Goal: Transaction & Acquisition: Purchase product/service

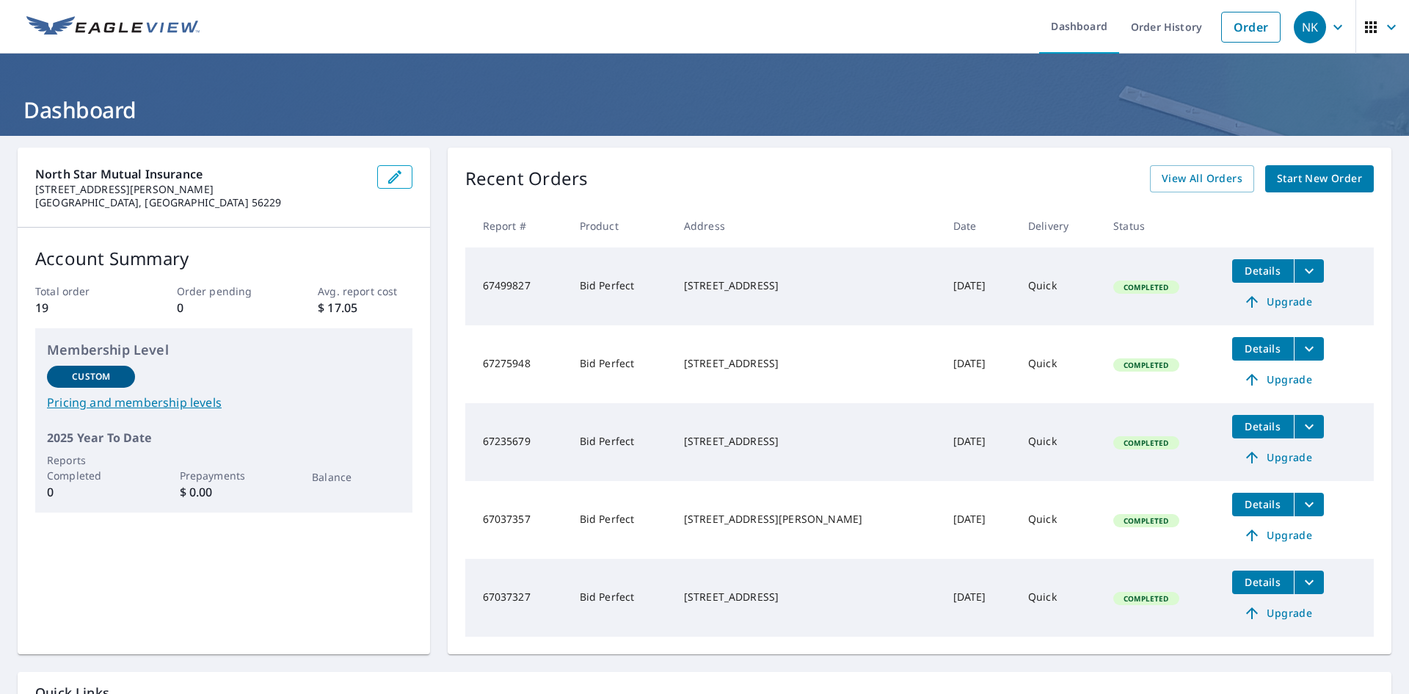
click at [1282, 170] on span "Start New Order" at bounding box center [1319, 179] width 85 height 18
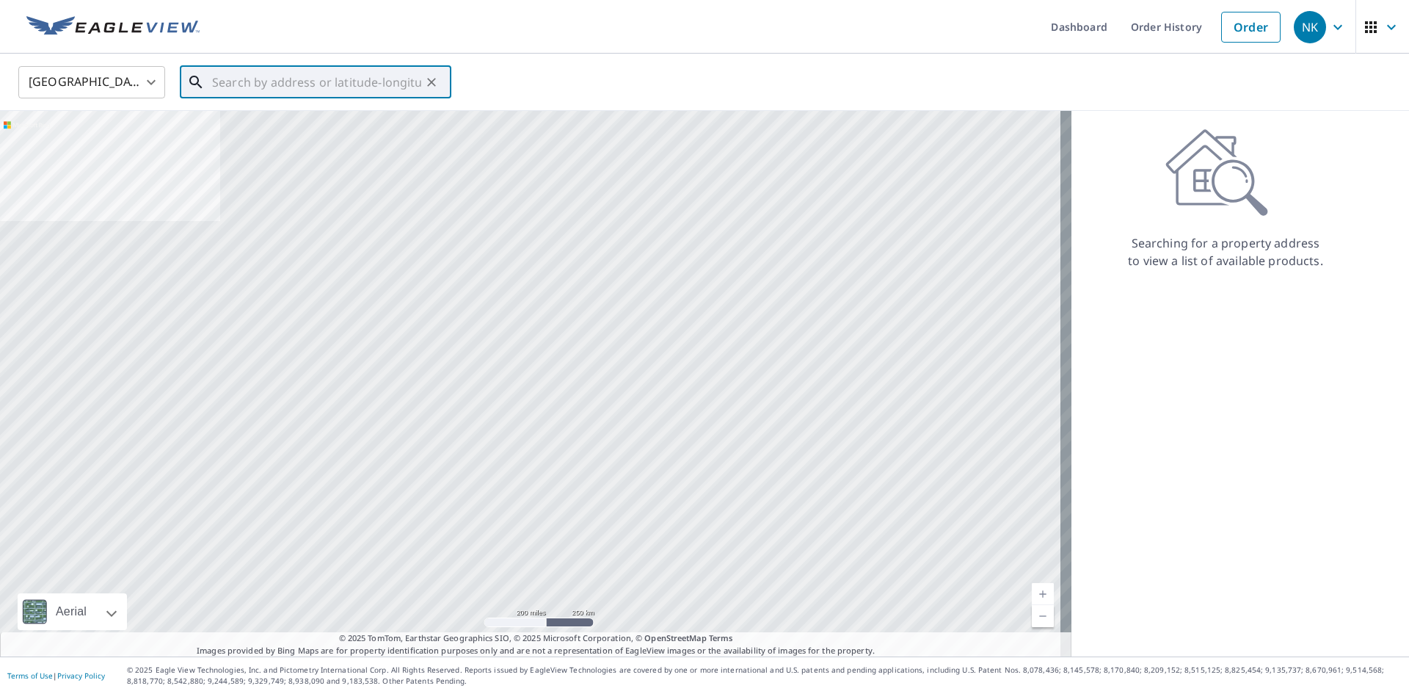
click at [213, 75] on input "text" at bounding box center [316, 82] width 209 height 41
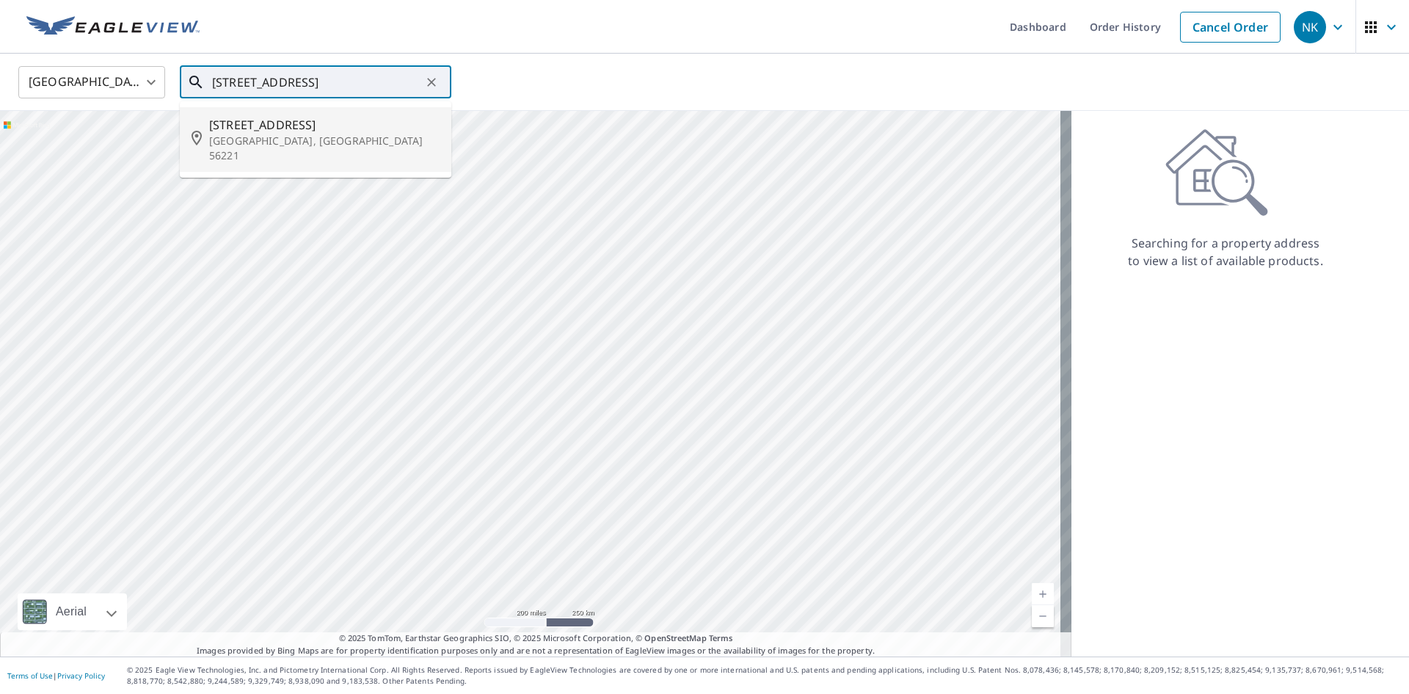
click at [287, 134] on p "[GEOGRAPHIC_DATA], [GEOGRAPHIC_DATA] 56221" at bounding box center [324, 148] width 230 height 29
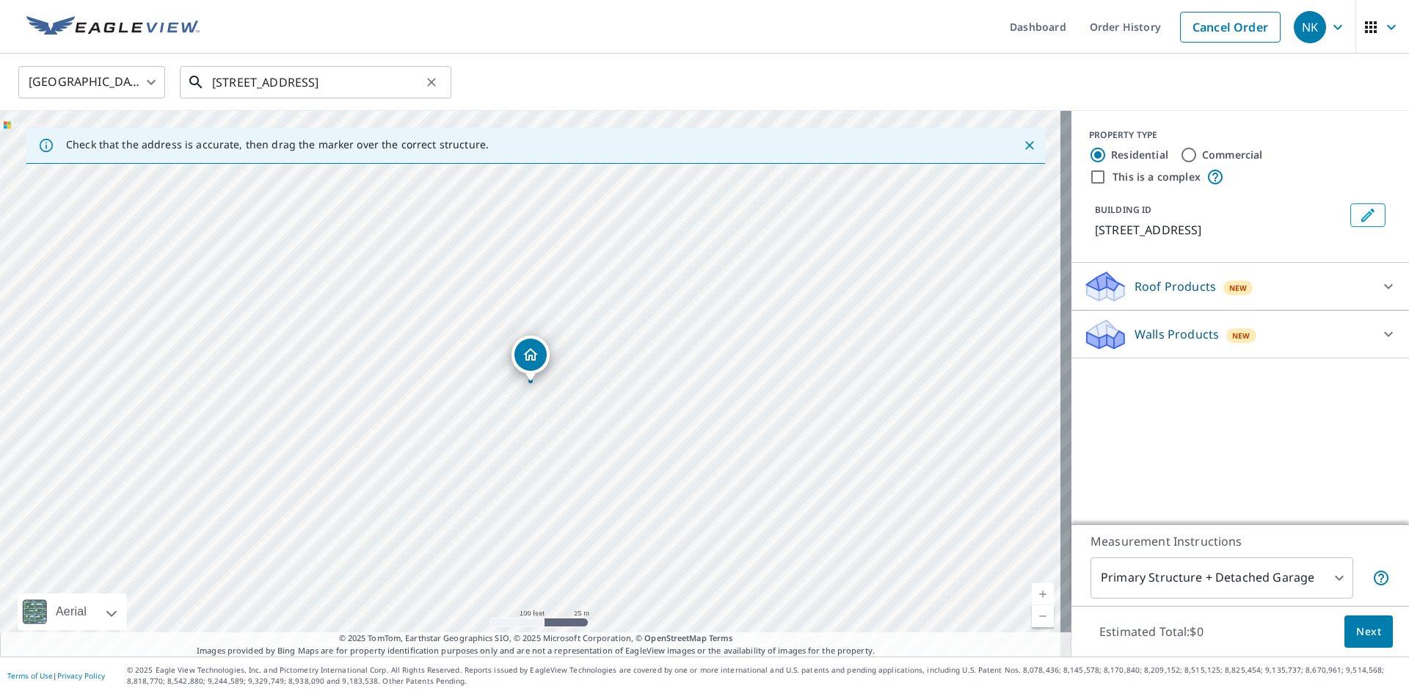
click at [247, 87] on input "[STREET_ADDRESS]" at bounding box center [316, 82] width 209 height 41
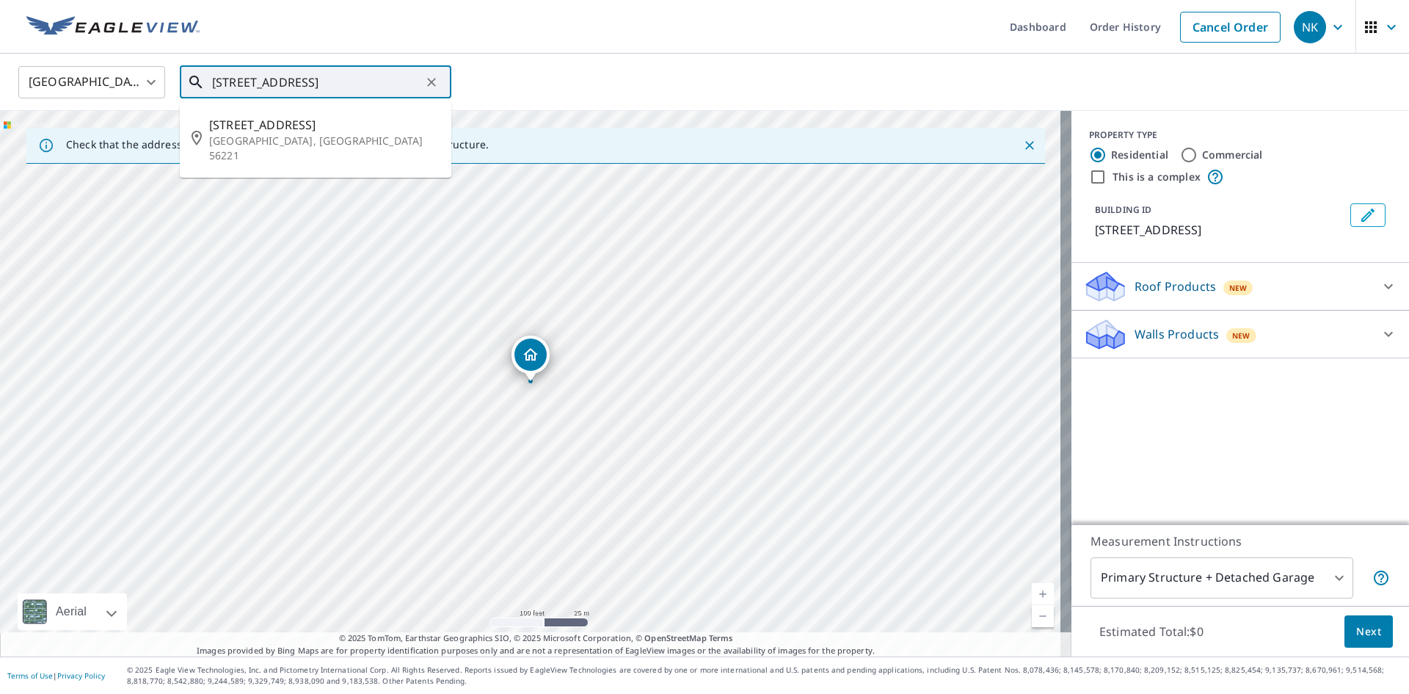
type input "[STREET_ADDRESS]"
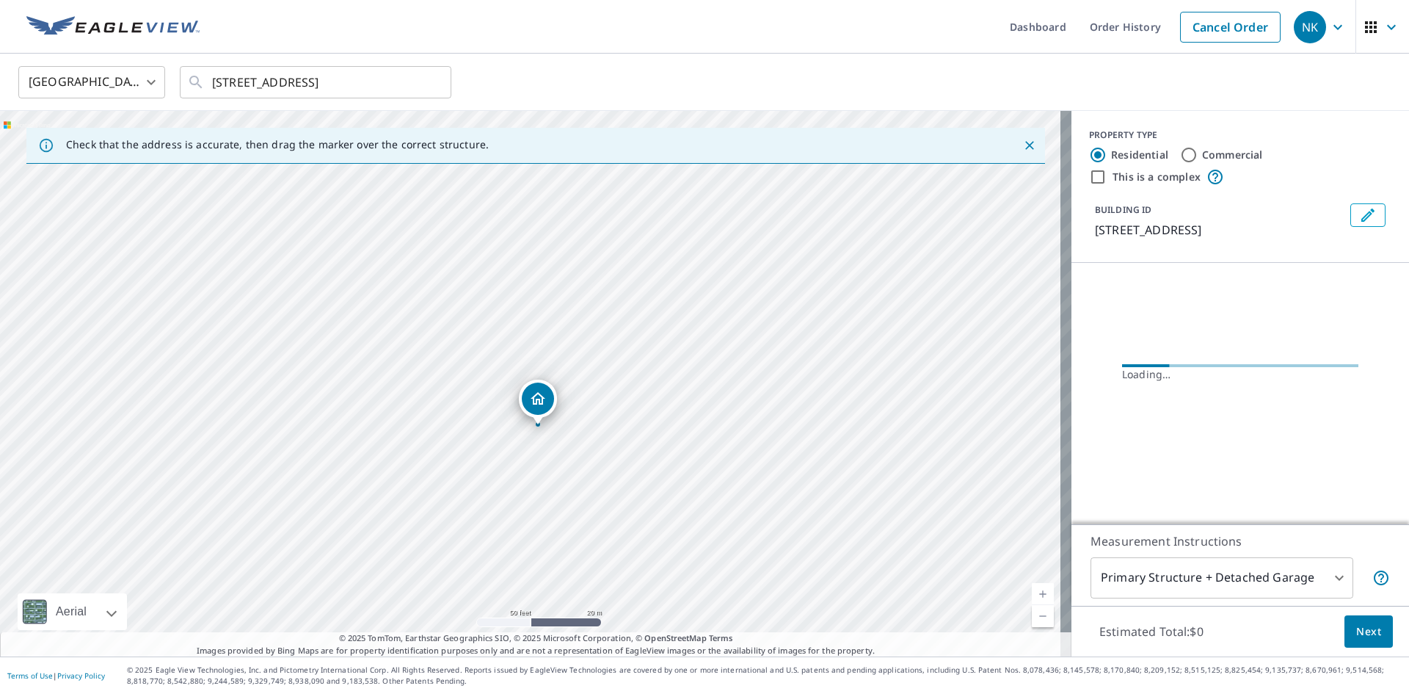
drag, startPoint x: 695, startPoint y: 341, endPoint x: 673, endPoint y: 413, distance: 74.5
click at [673, 413] on div "[STREET_ADDRESS]" at bounding box center [536, 383] width 1072 height 545
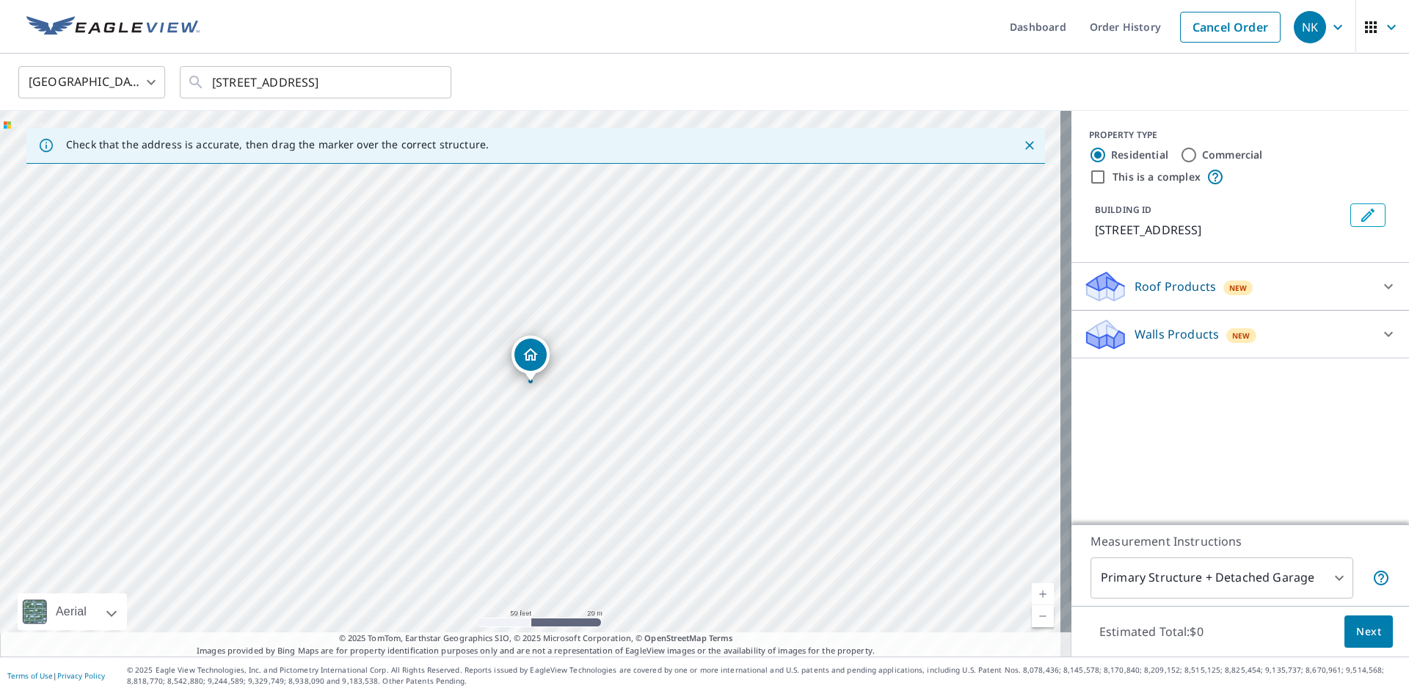
click at [1197, 288] on p "Roof Products" at bounding box center [1175, 286] width 81 height 18
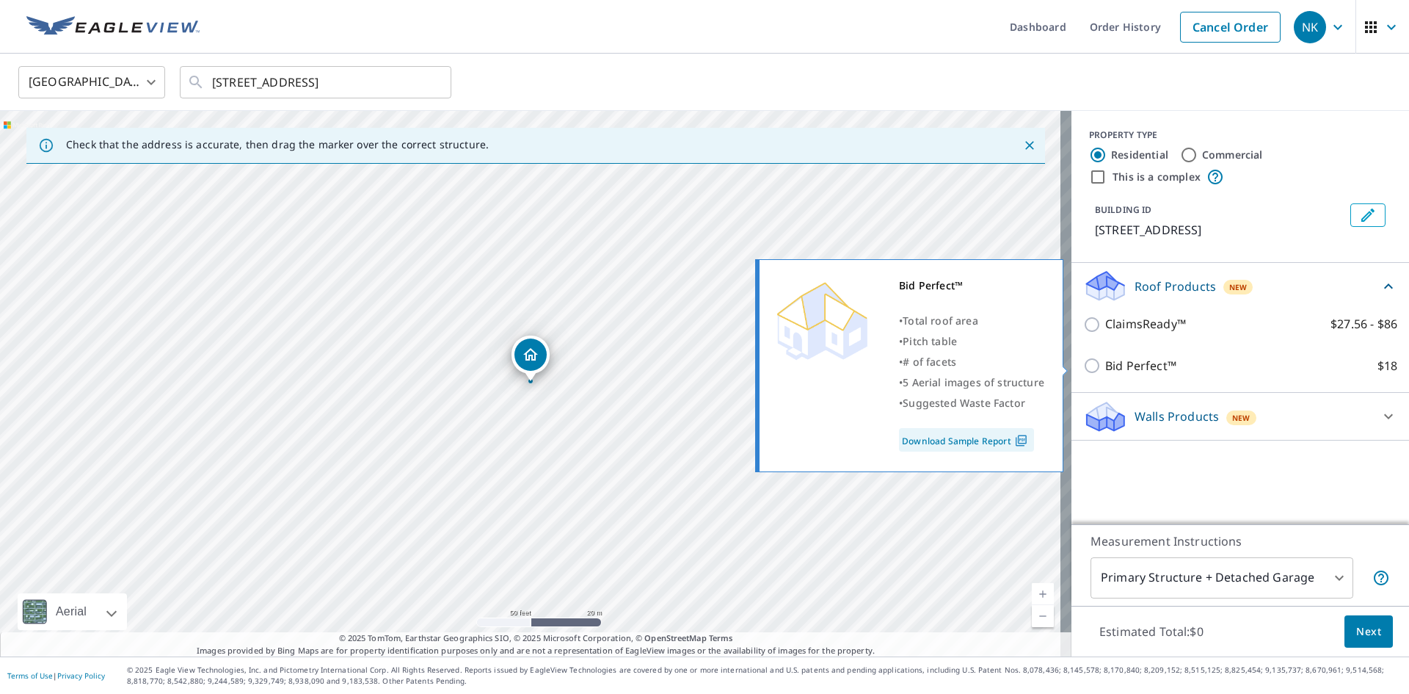
click at [1165, 364] on label "Bid Perfect™ $18" at bounding box center [1251, 366] width 292 height 18
click at [1105, 364] on input "Bid Perfect™ $18" at bounding box center [1094, 366] width 22 height 18
checkbox input "true"
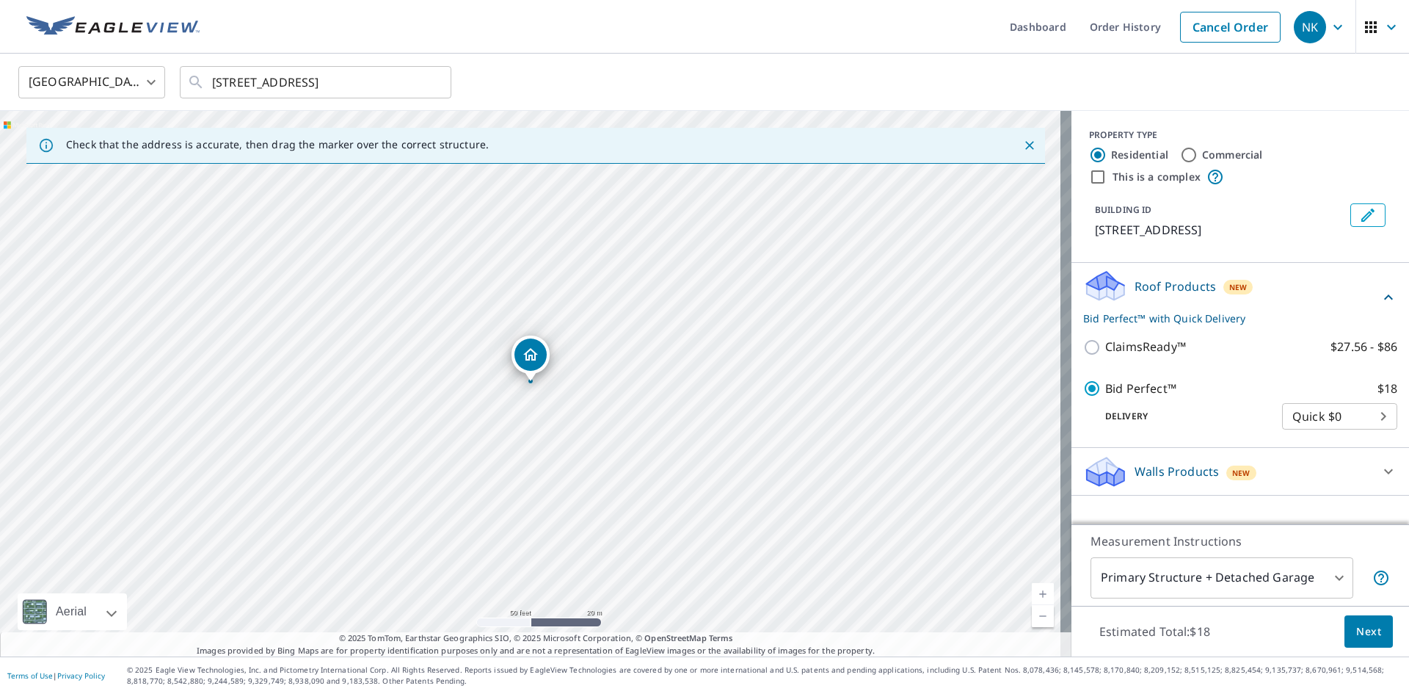
click at [1171, 570] on body "NK NK Dashboard Order History Cancel Order NK United States [GEOGRAPHIC_DATA] ​…" at bounding box center [704, 347] width 1409 height 694
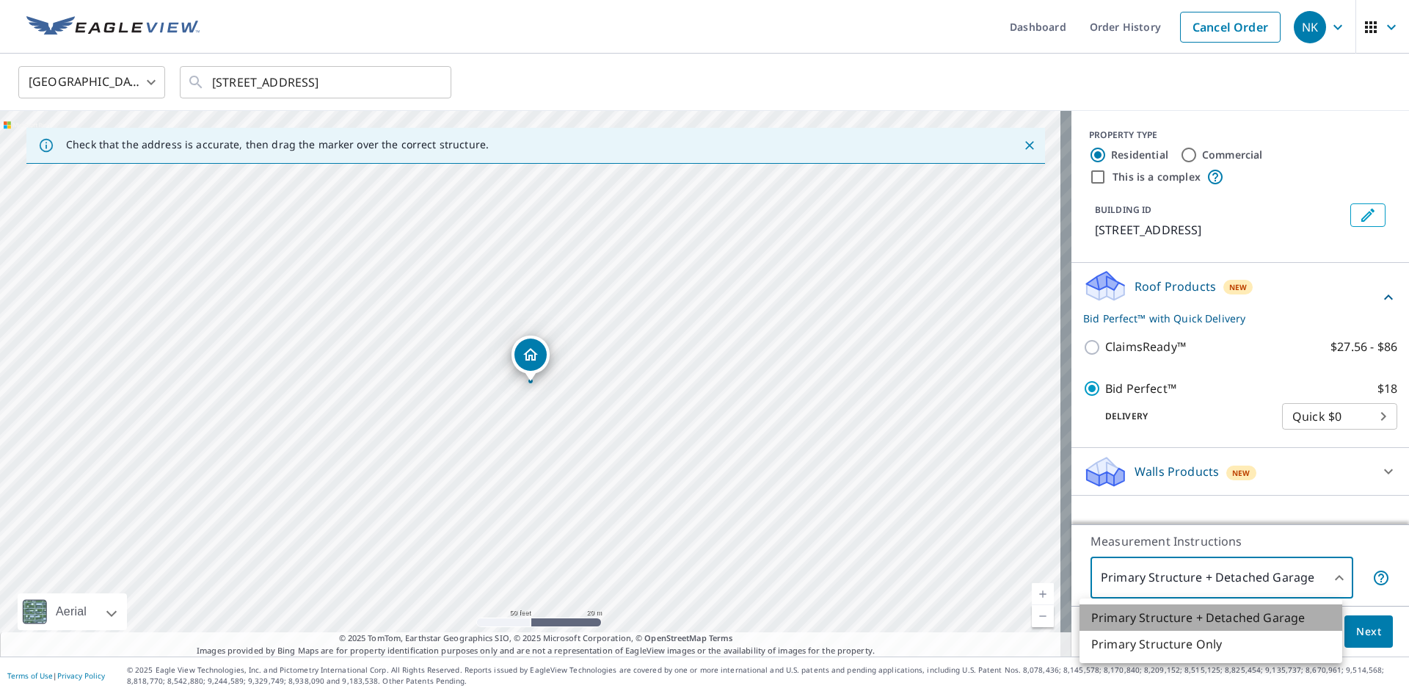
click at [1194, 609] on li "Primary Structure + Detached Garage" at bounding box center [1211, 617] width 263 height 26
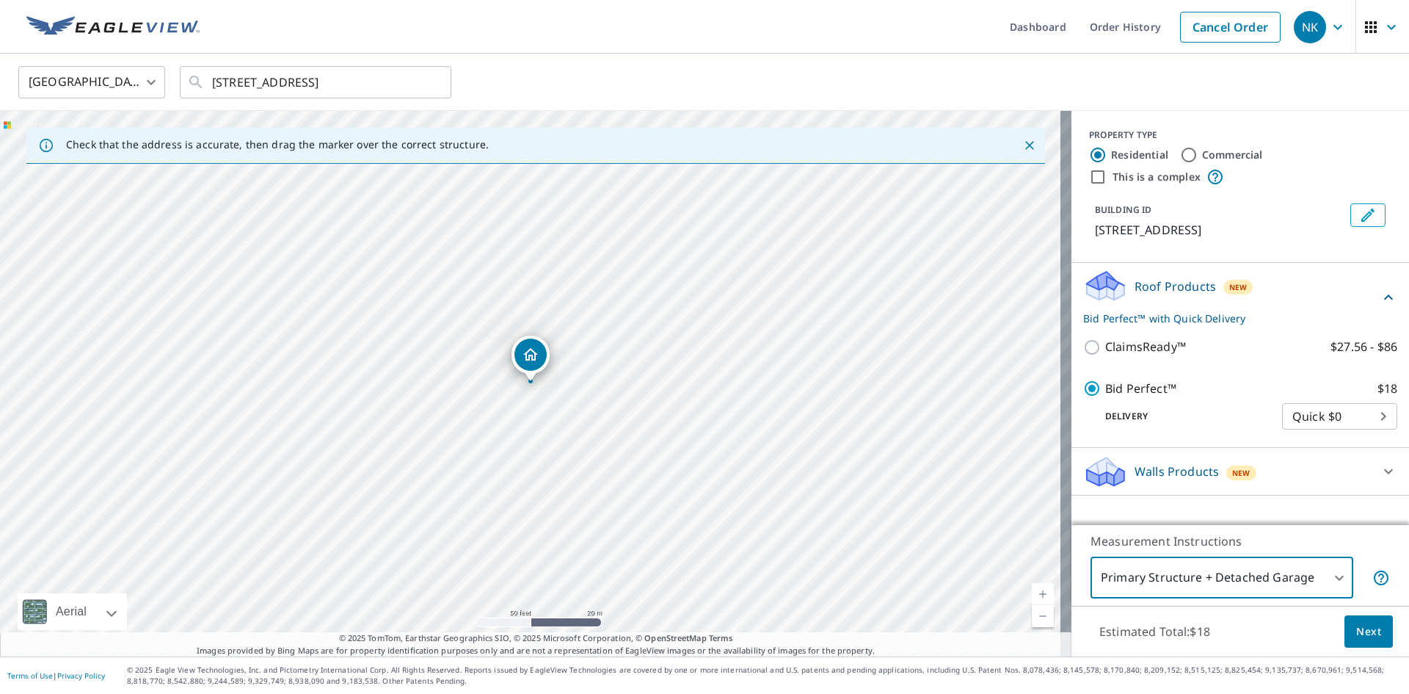
click at [1357, 635] on span "Next" at bounding box center [1369, 631] width 25 height 18
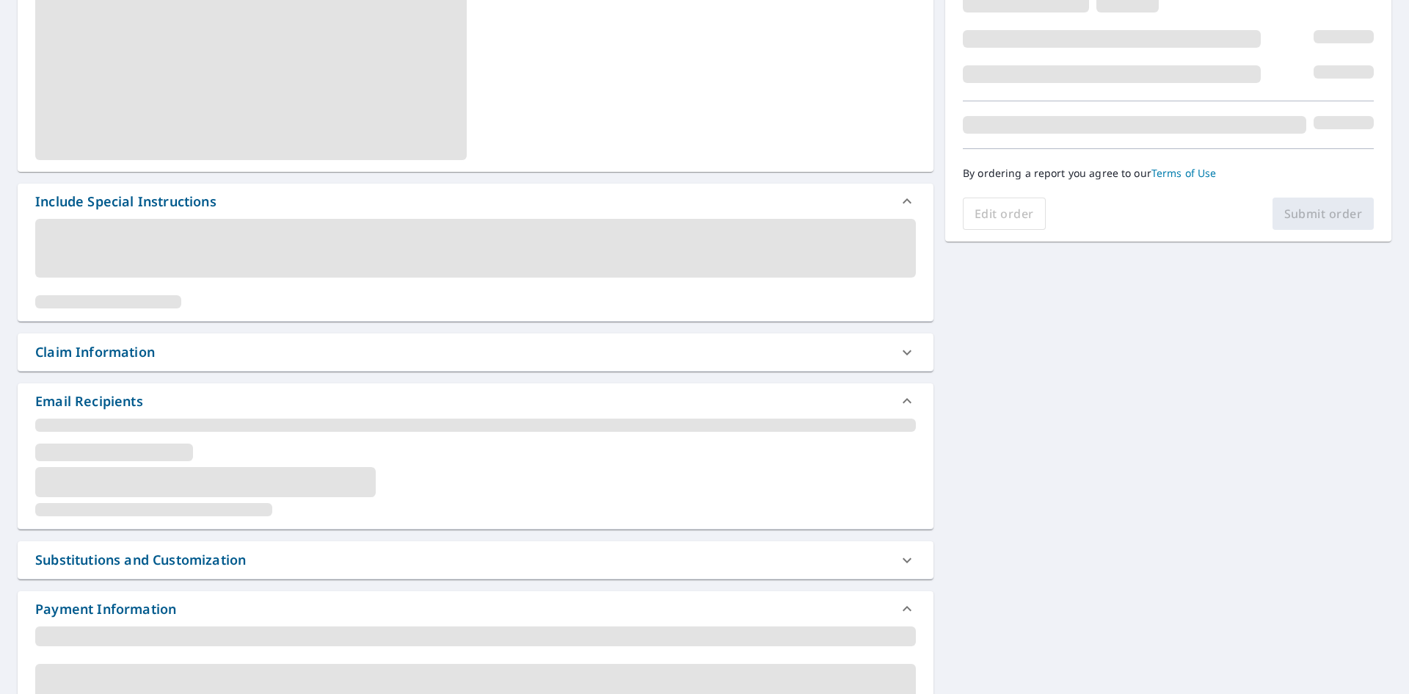
scroll to position [294, 0]
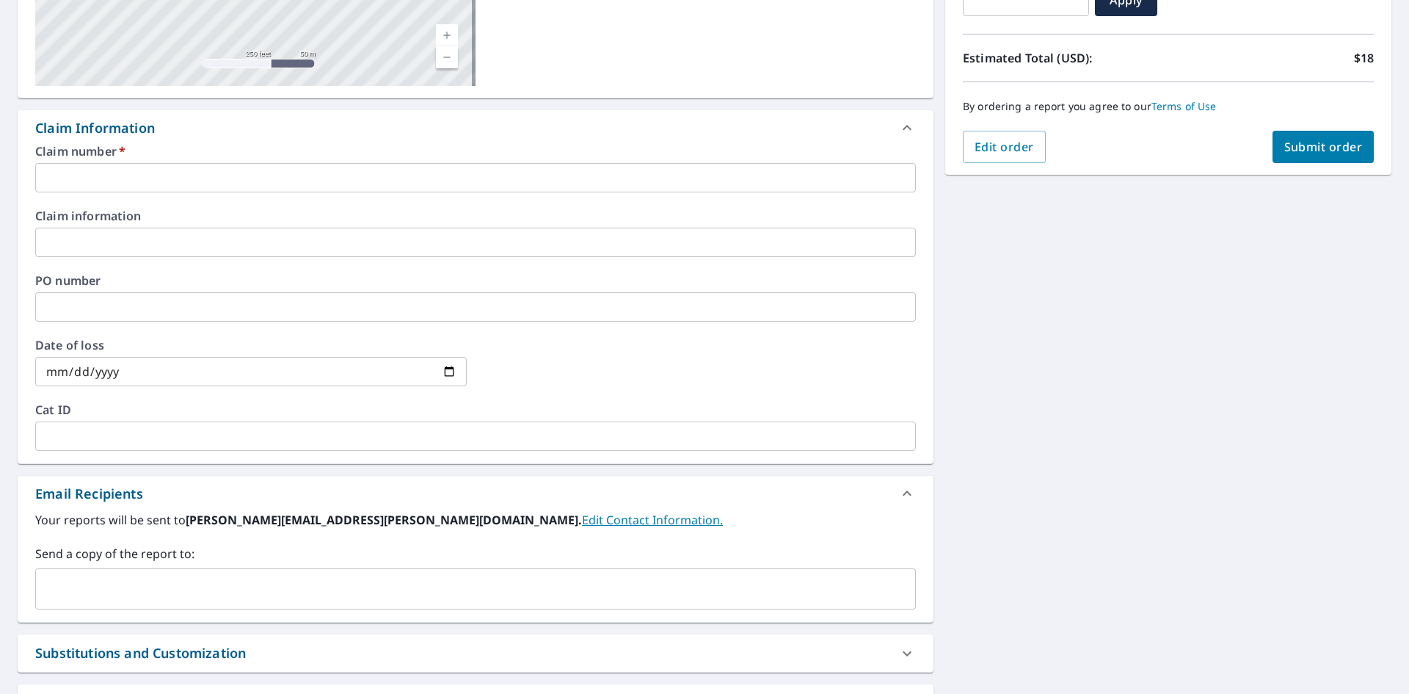
click at [108, 166] on input "text" at bounding box center [475, 177] width 881 height 29
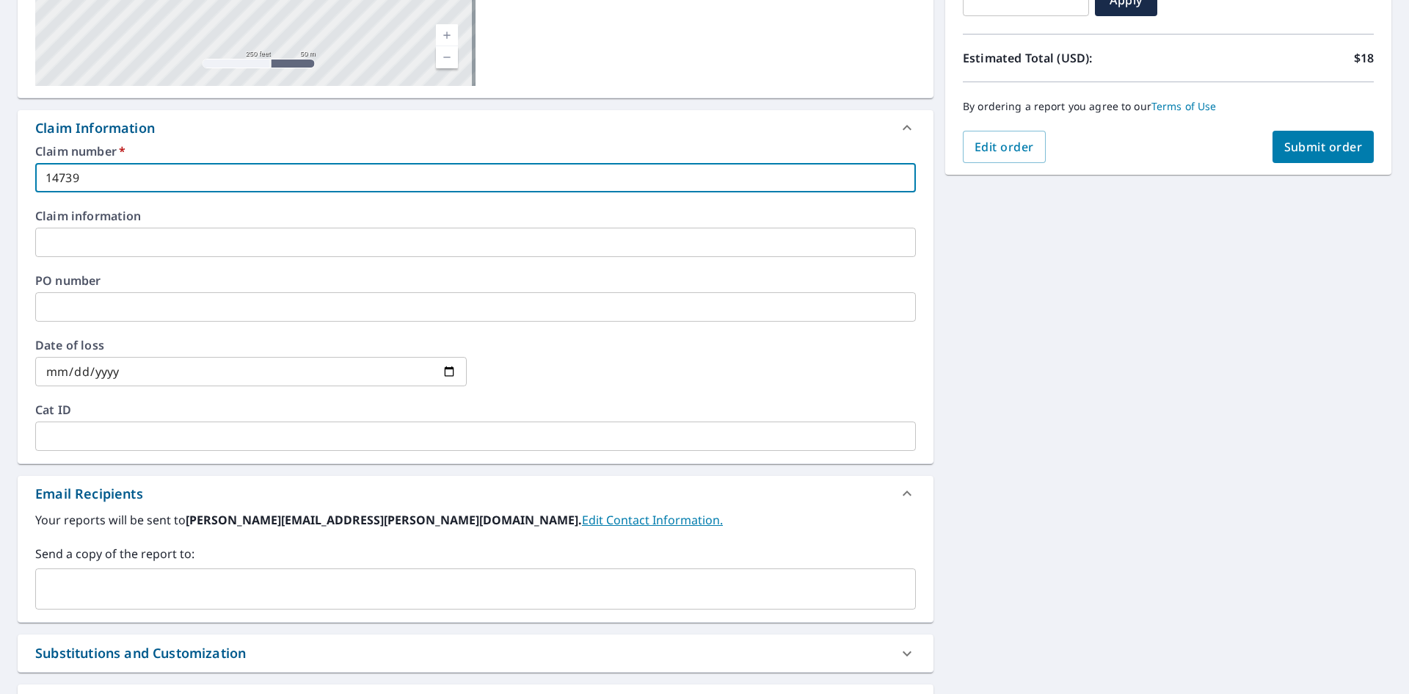
type input "14739"
click at [447, 376] on input "date" at bounding box center [251, 371] width 432 height 29
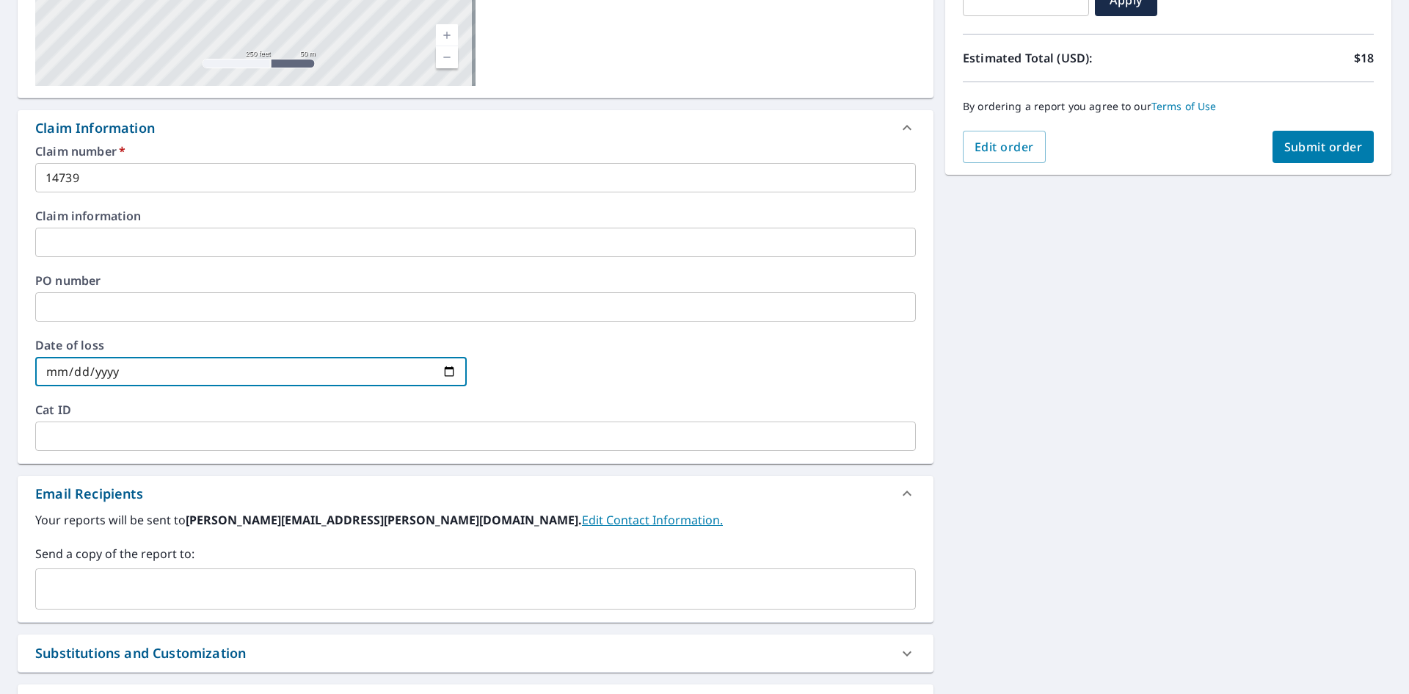
type input "[DATE]"
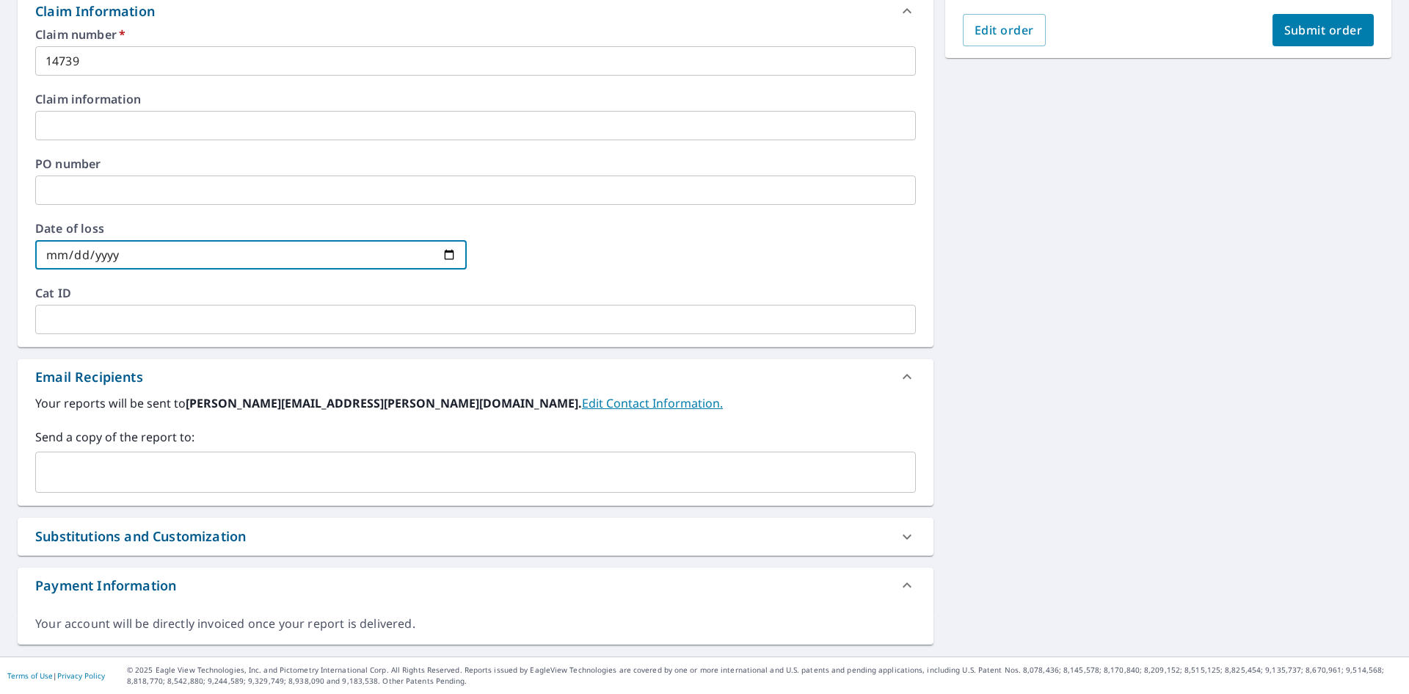
scroll to position [43, 0]
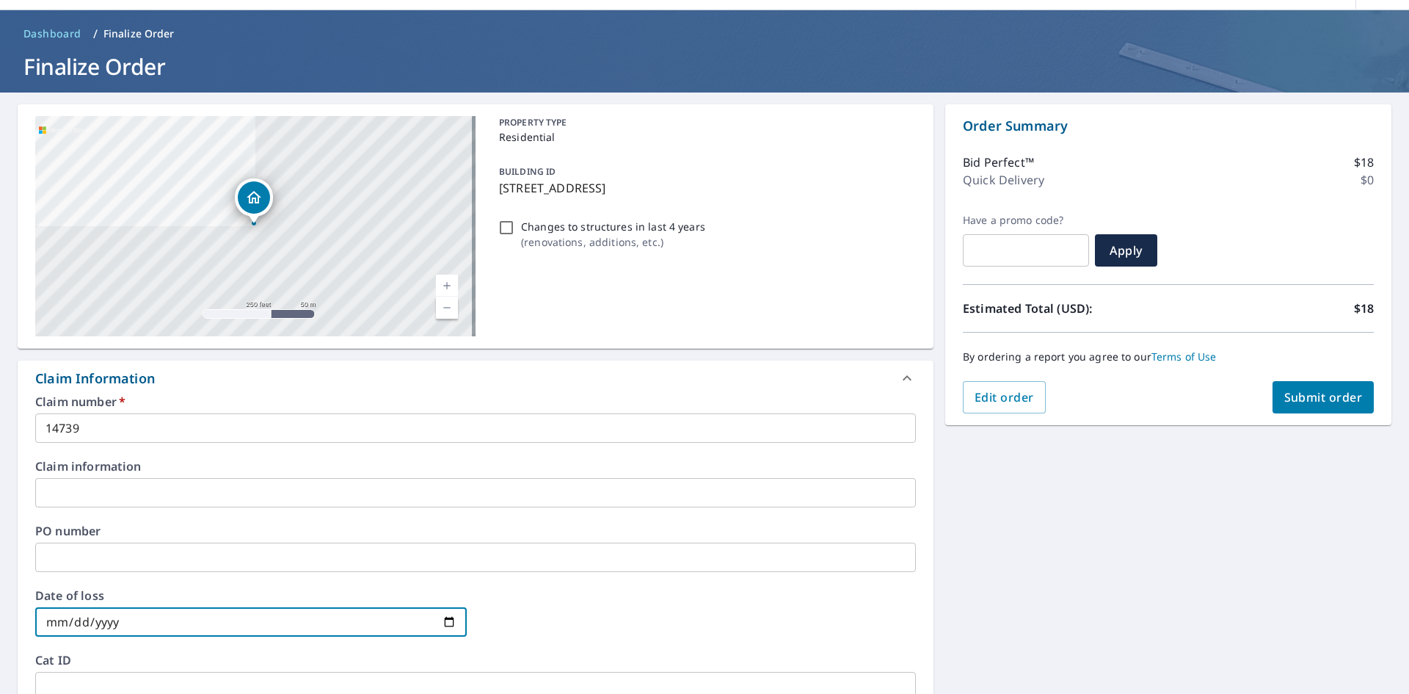
click at [1302, 398] on span "Submit order" at bounding box center [1324, 397] width 79 height 16
